Goal: Find specific page/section: Locate item on page

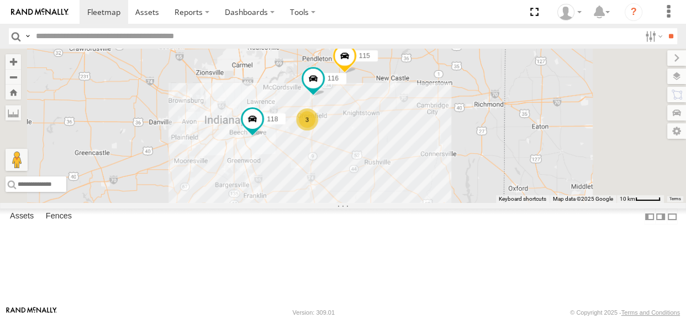
drag, startPoint x: 339, startPoint y: 150, endPoint x: 339, endPoint y: 138, distance: 12.1
click at [339, 138] on div "116 118 115 109 111 3" at bounding box center [343, 126] width 686 height 154
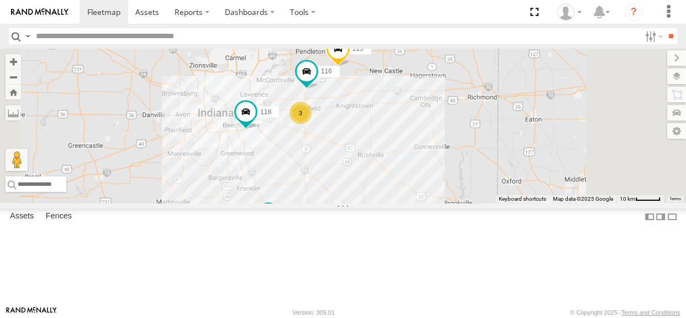
drag, startPoint x: 416, startPoint y: 218, endPoint x: 408, endPoint y: 214, distance: 8.9
click at [408, 203] on div "116 118 115 109 111 3 3" at bounding box center [343, 126] width 686 height 154
drag, startPoint x: 408, startPoint y: 214, endPoint x: 414, endPoint y: 151, distance: 62.7
click at [414, 151] on div "116 118 115 109 111 3 3" at bounding box center [343, 126] width 686 height 154
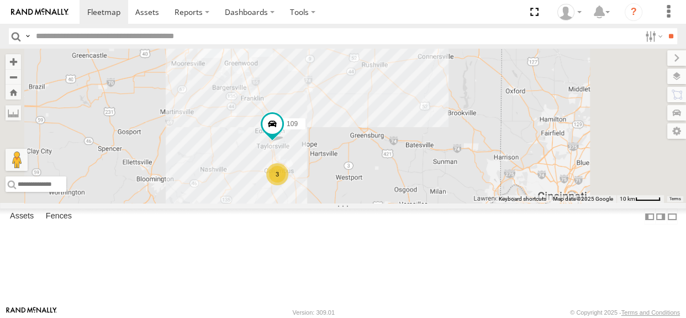
click at [288, 185] on div "3" at bounding box center [277, 174] width 22 height 22
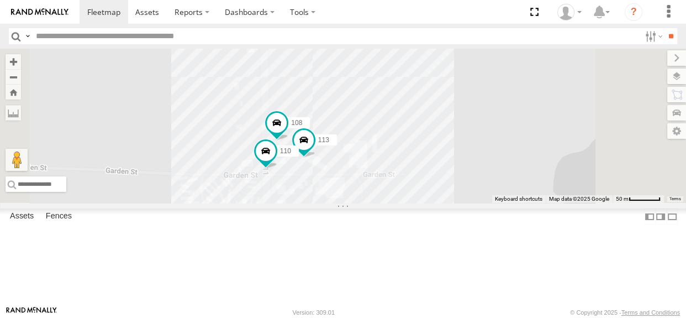
drag, startPoint x: 340, startPoint y: 142, endPoint x: 372, endPoint y: 188, distance: 55.6
click at [372, 188] on div "116 118 115 109 111 108 110 113" at bounding box center [343, 126] width 686 height 154
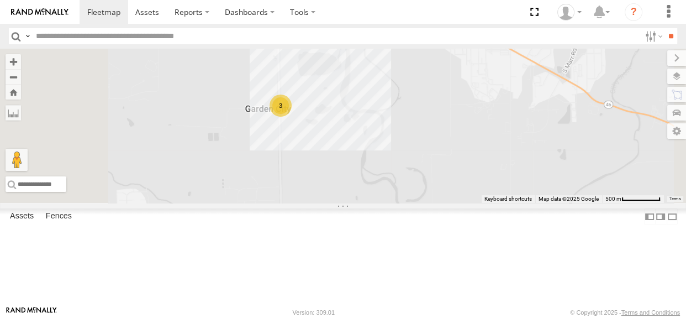
drag, startPoint x: 449, startPoint y: 161, endPoint x: 554, endPoint y: 212, distance: 117.1
click at [554, 203] on div "116 118 115 109 111 3" at bounding box center [343, 126] width 686 height 154
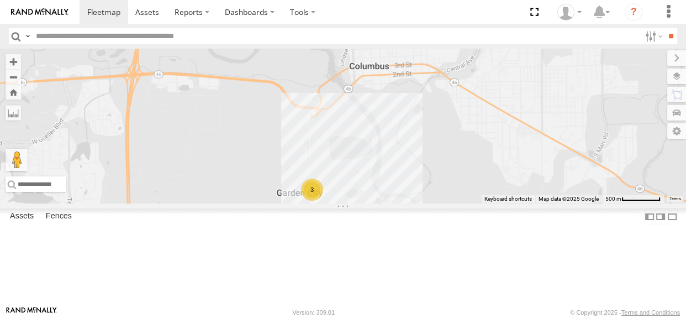
drag, startPoint x: 496, startPoint y: 140, endPoint x: 528, endPoint y: 226, distance: 91.2
click at [528, 203] on div "116 118 115 109 111 3" at bounding box center [343, 126] width 686 height 154
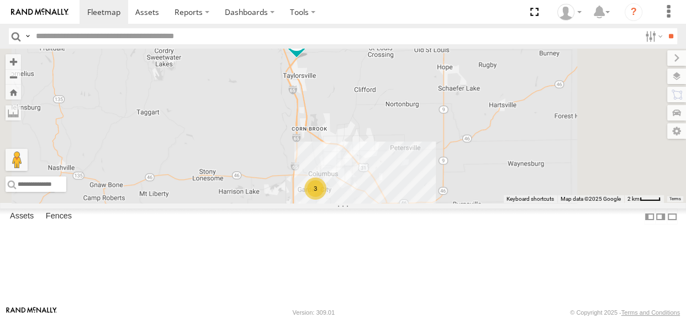
drag, startPoint x: 501, startPoint y: 177, endPoint x: 445, endPoint y: 198, distance: 59.6
click at [445, 198] on div "116 118 115 109 111 3" at bounding box center [343, 126] width 686 height 154
click at [327, 199] on div "3" at bounding box center [316, 188] width 22 height 22
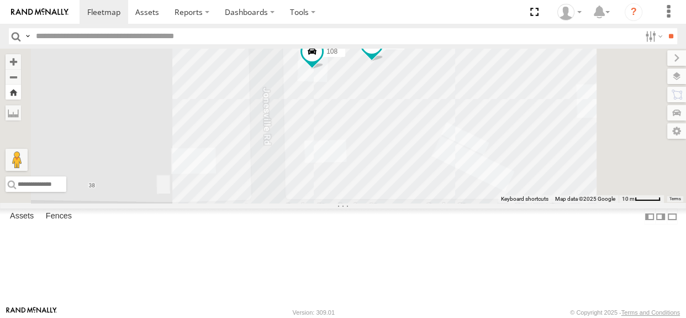
click at [21, 94] on button "Zoom Home" at bounding box center [13, 91] width 15 height 15
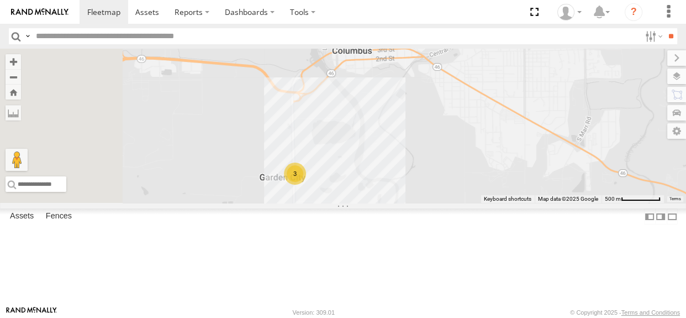
drag, startPoint x: 489, startPoint y: 201, endPoint x: 516, endPoint y: 218, distance: 31.3
click at [516, 203] on div "3" at bounding box center [343, 126] width 686 height 154
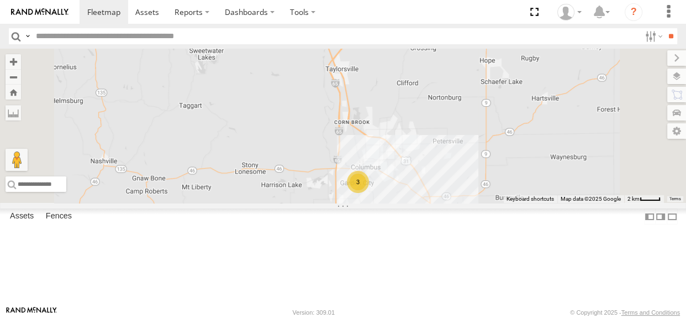
drag, startPoint x: 474, startPoint y: 146, endPoint x: 442, endPoint y: 188, distance: 52.5
click at [442, 188] on div "3" at bounding box center [343, 126] width 686 height 154
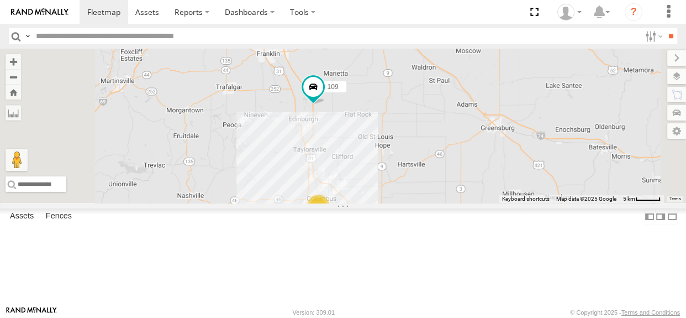
drag, startPoint x: 414, startPoint y: 158, endPoint x: 416, endPoint y: 191, distance: 32.7
click at [416, 191] on div "109 3" at bounding box center [343, 126] width 686 height 154
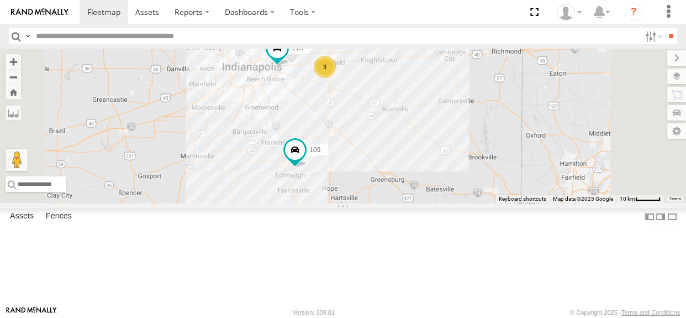
drag, startPoint x: 401, startPoint y: 161, endPoint x: 401, endPoint y: 207, distance: 45.8
click at [401, 203] on div "109 3 116 118 3" at bounding box center [343, 126] width 686 height 154
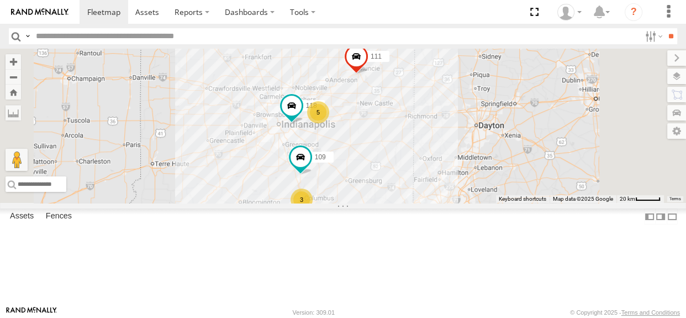
drag, startPoint x: 480, startPoint y: 155, endPoint x: 463, endPoint y: 194, distance: 43.3
click at [463, 194] on div "109 118 3 5 111" at bounding box center [343, 126] width 686 height 154
